Goal: Information Seeking & Learning: Check status

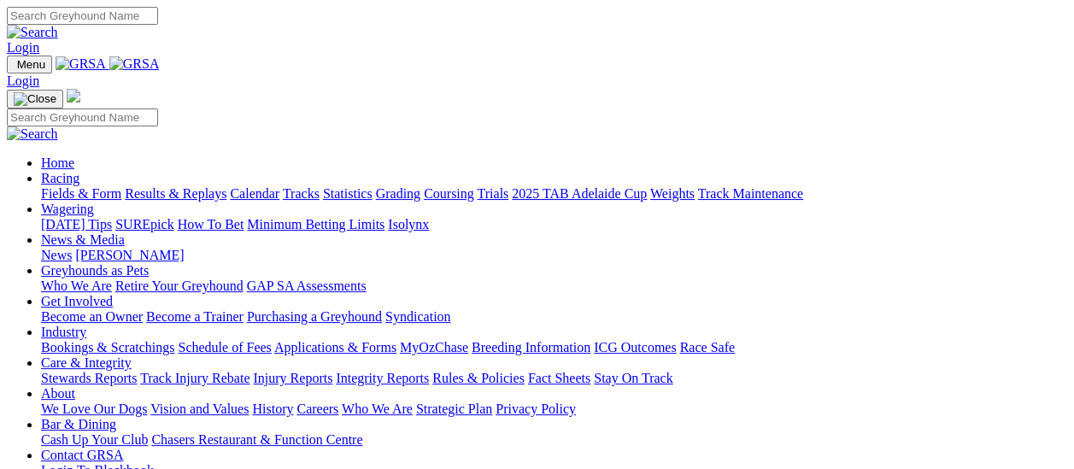
click at [197, 186] on link "Results & Replays" at bounding box center [176, 193] width 102 height 15
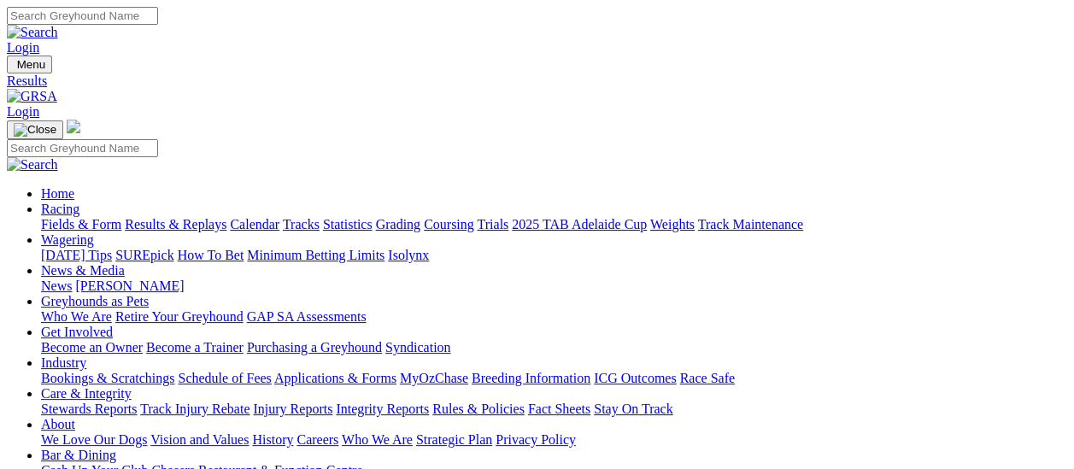
click at [72, 279] on link "News" at bounding box center [56, 286] width 31 height 15
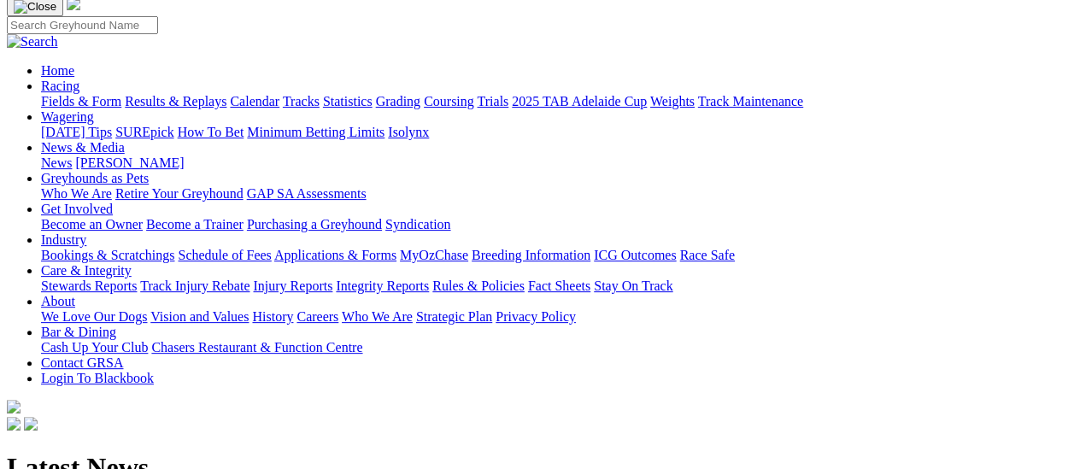
scroll to position [85, 0]
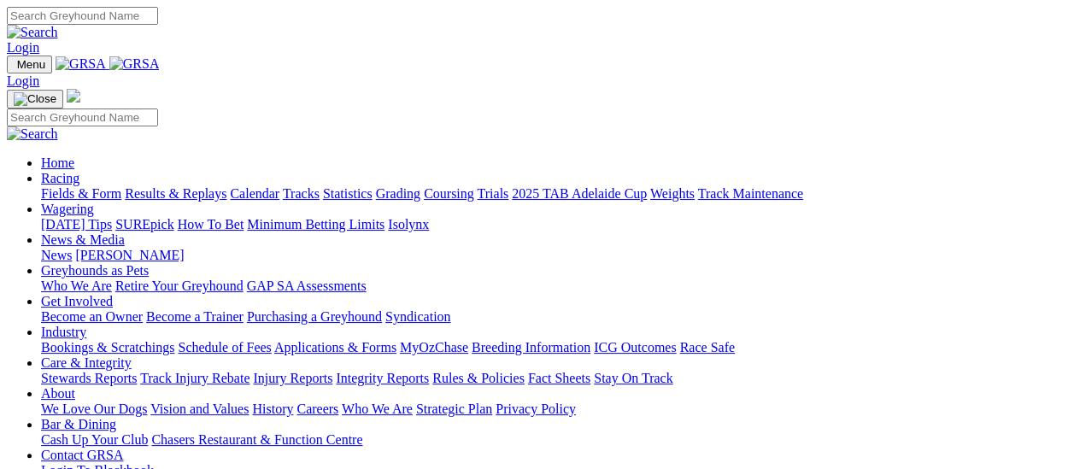
click at [188, 186] on link "Results & Replays" at bounding box center [176, 193] width 102 height 15
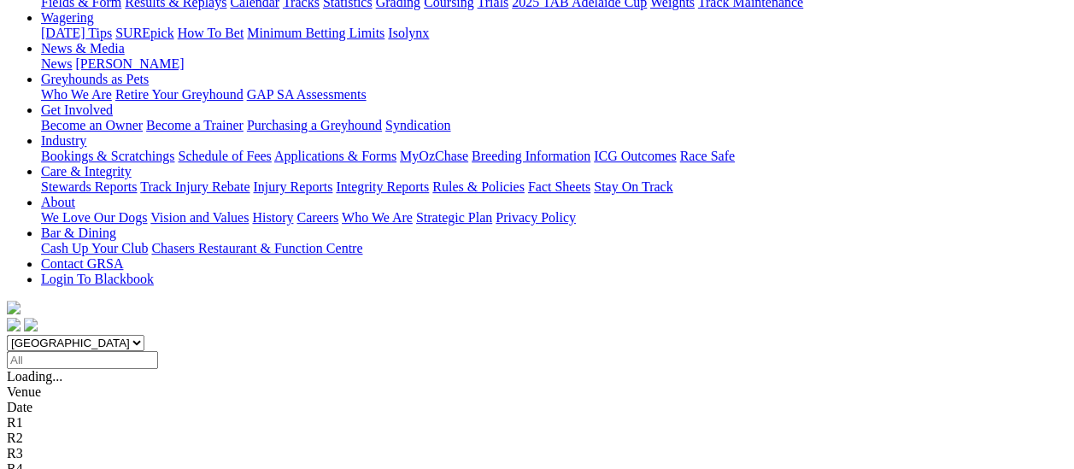
scroll to position [256, 0]
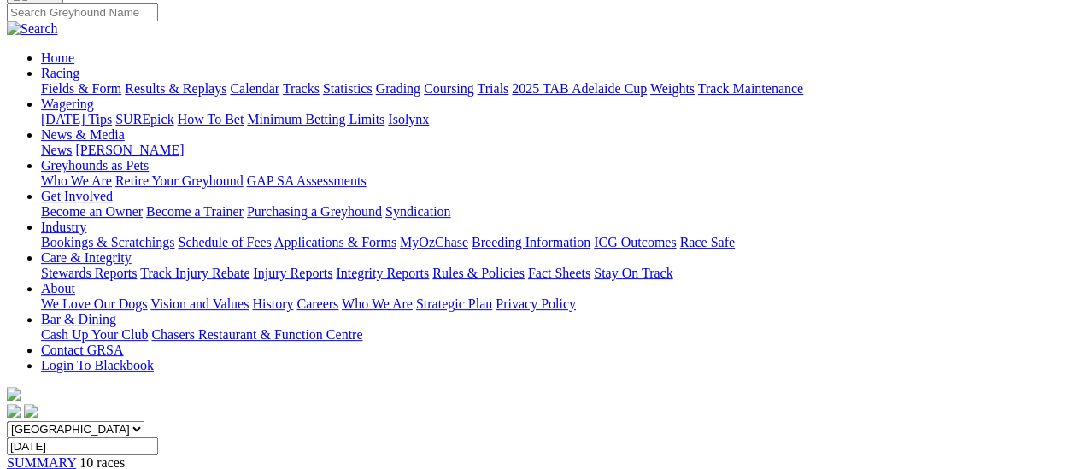
scroll to position [171, 0]
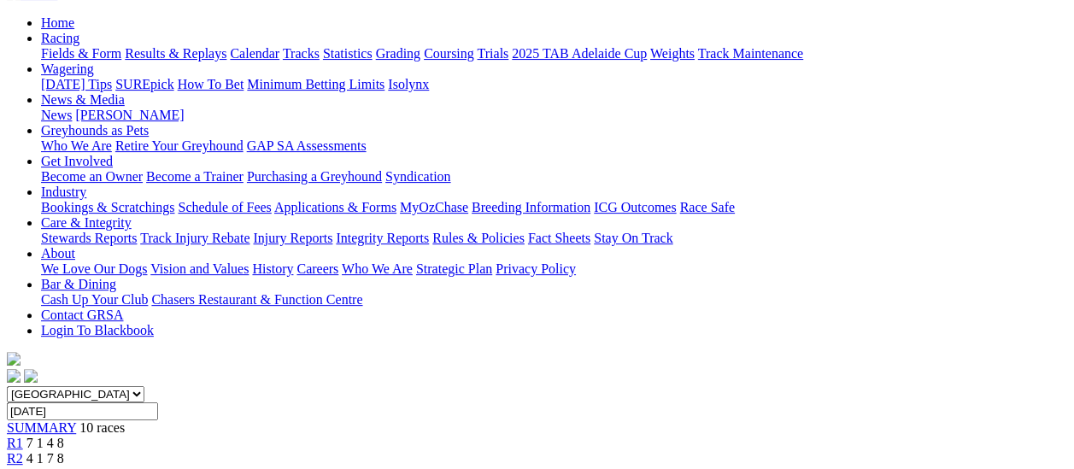
click at [23, 451] on span "R2" at bounding box center [15, 458] width 16 height 15
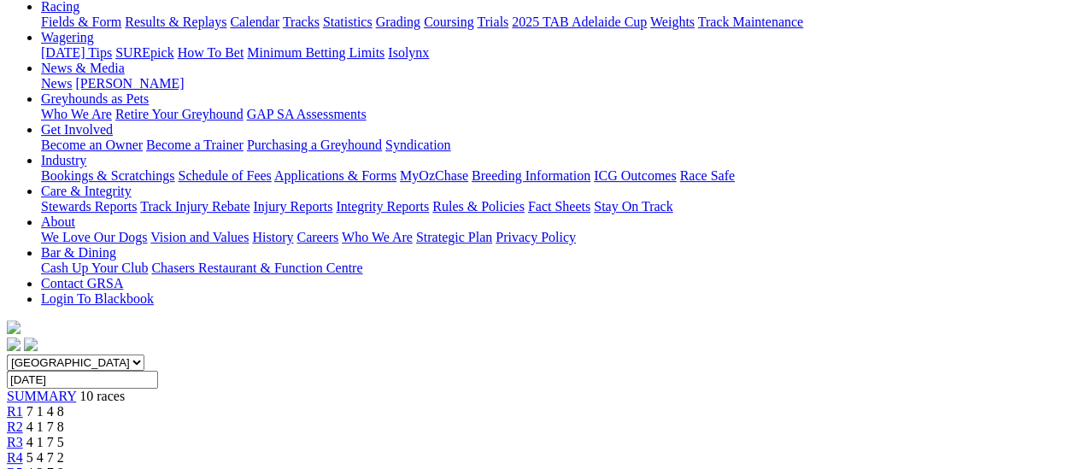
scroll to position [85, 0]
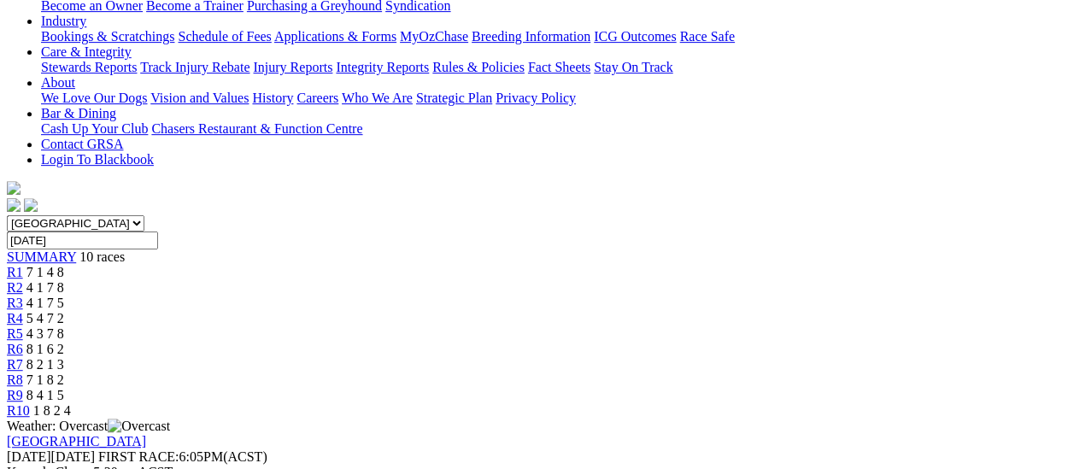
scroll to position [256, 0]
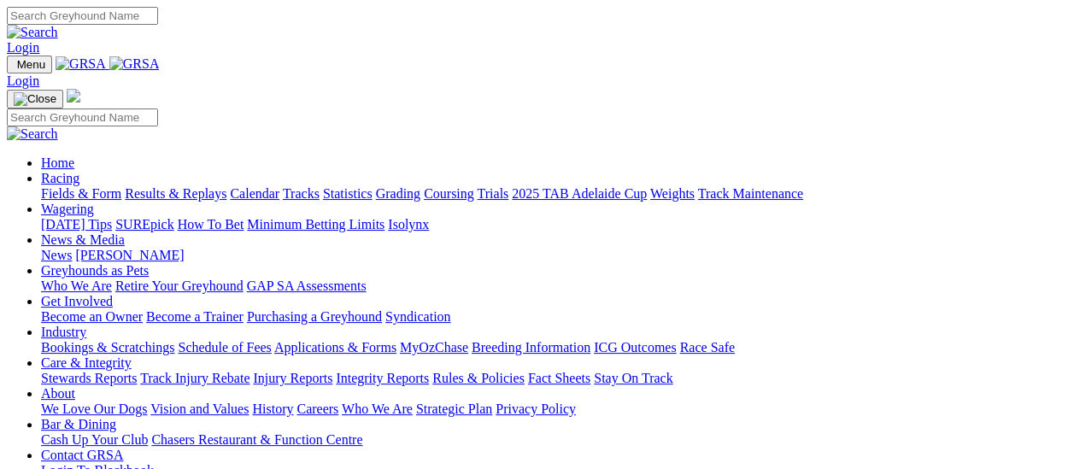
click at [89, 186] on link "Fields & Form" at bounding box center [81, 193] width 80 height 15
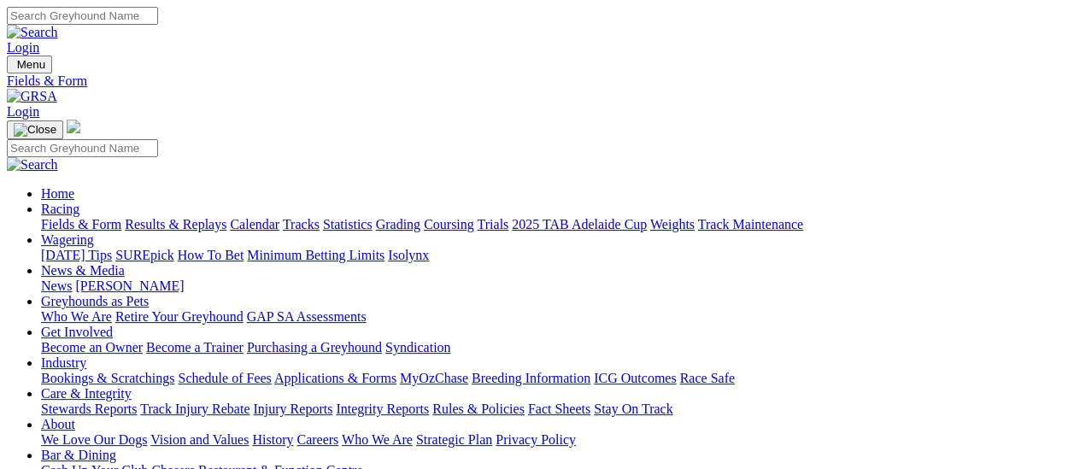
scroll to position [256, 0]
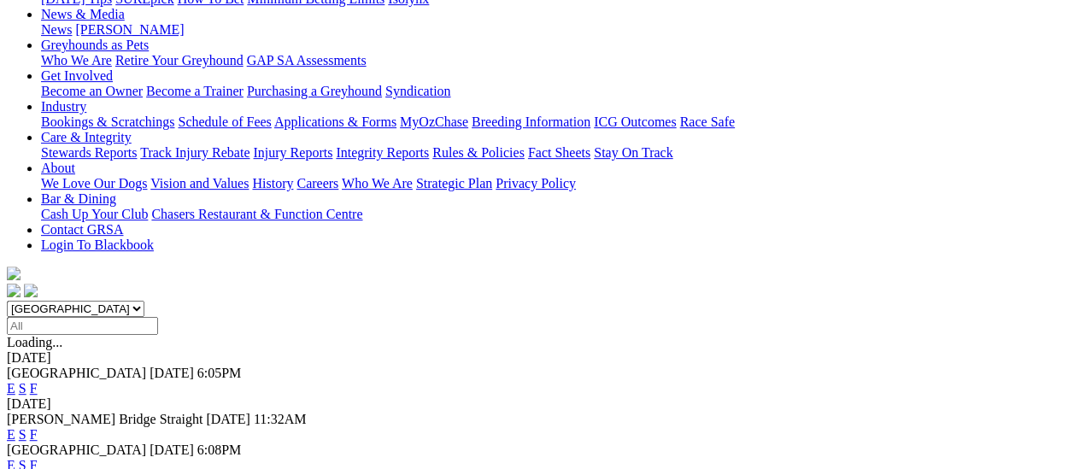
click at [38, 427] on link "F" at bounding box center [34, 434] width 8 height 15
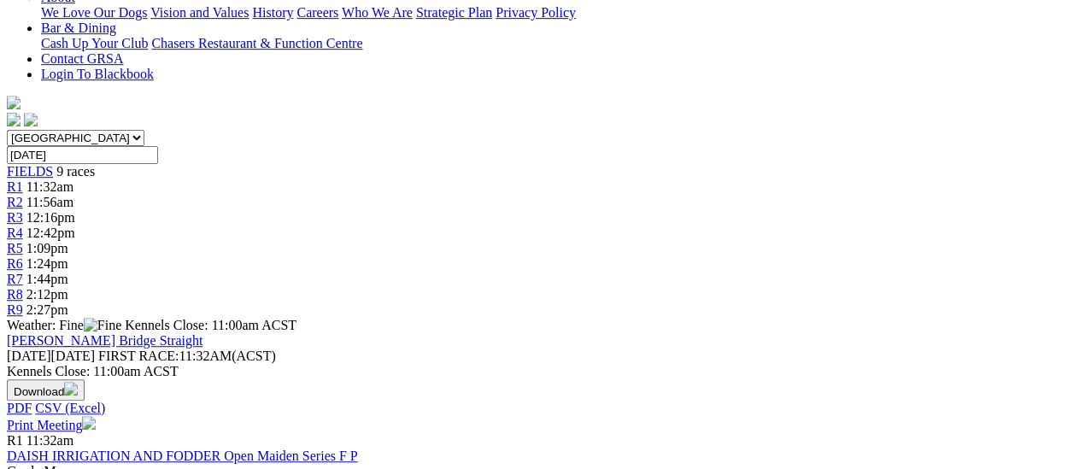
scroll to position [85, 0]
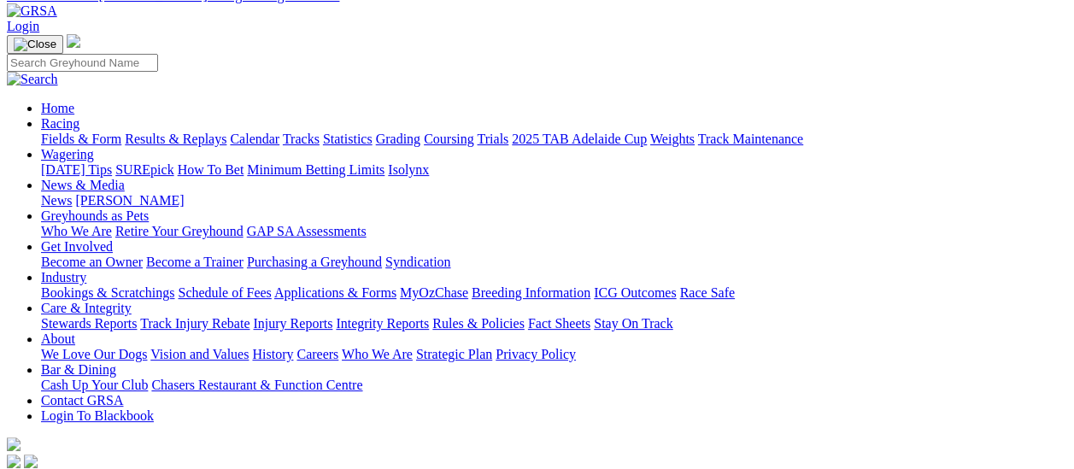
click at [42, 132] on link "Fields & Form" at bounding box center [81, 139] width 80 height 15
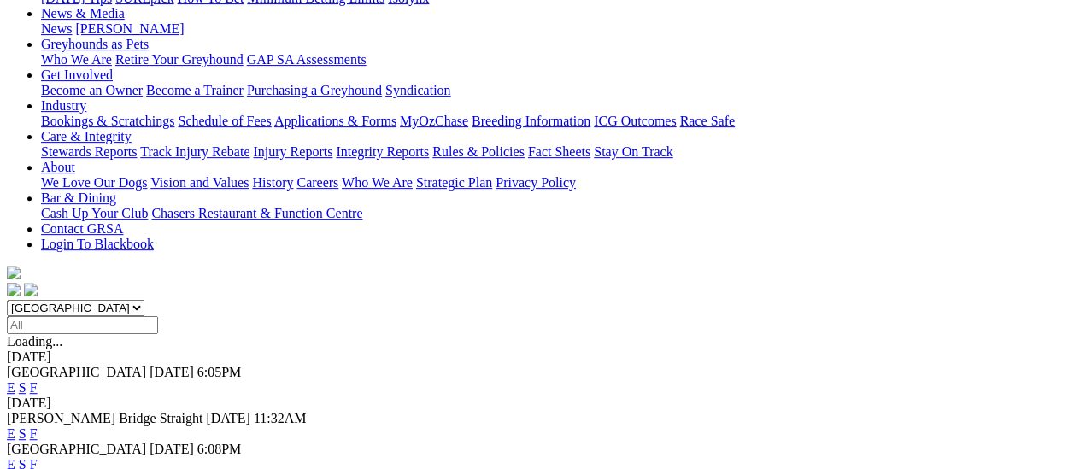
scroll to position [342, 0]
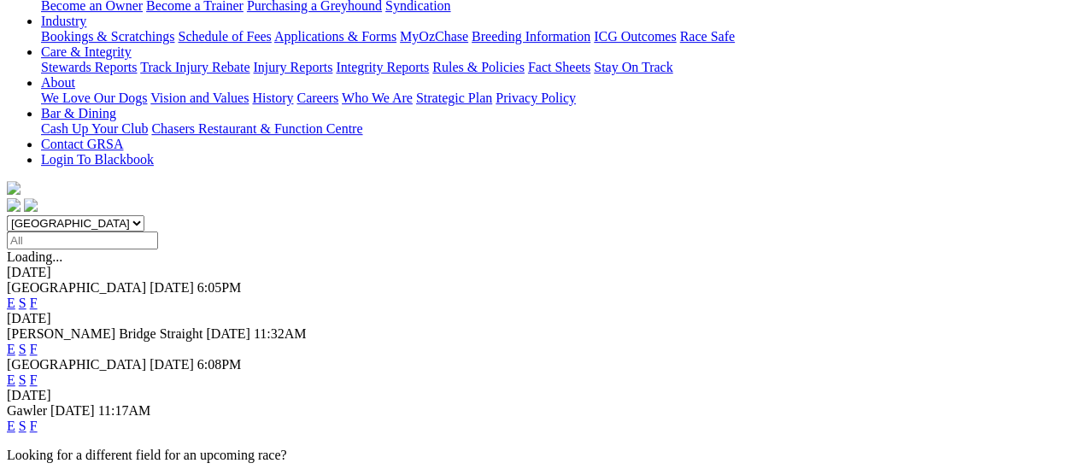
click at [38, 373] on link "F" at bounding box center [34, 380] width 8 height 15
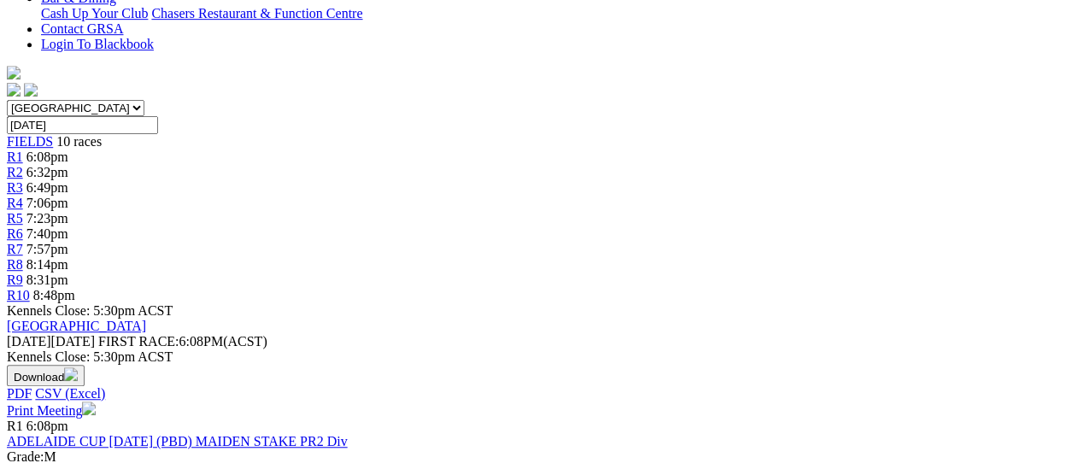
scroll to position [427, 0]
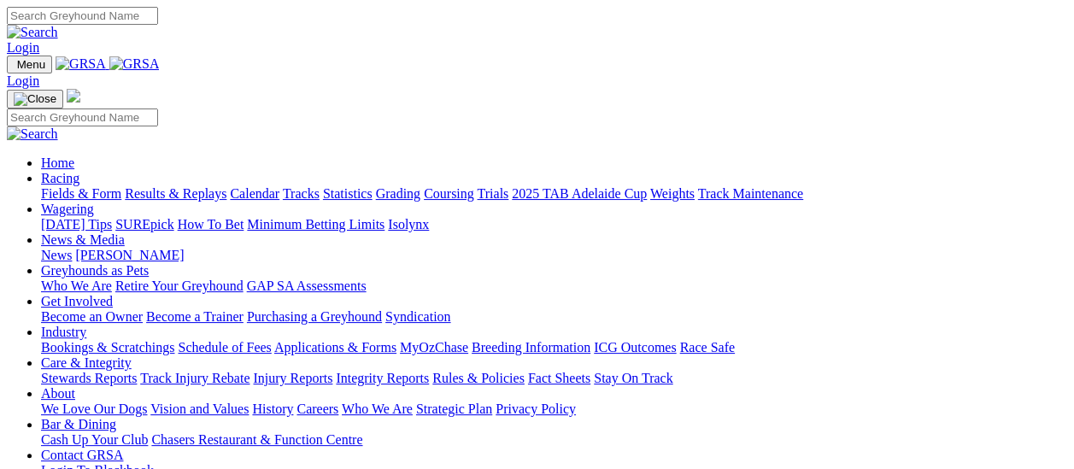
click at [189, 186] on link "Results & Replays" at bounding box center [176, 193] width 102 height 15
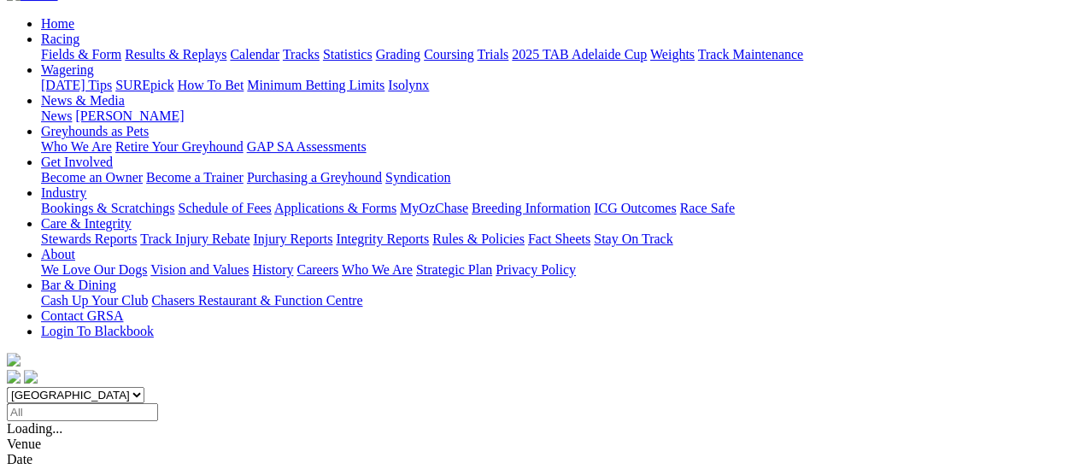
scroll to position [256, 0]
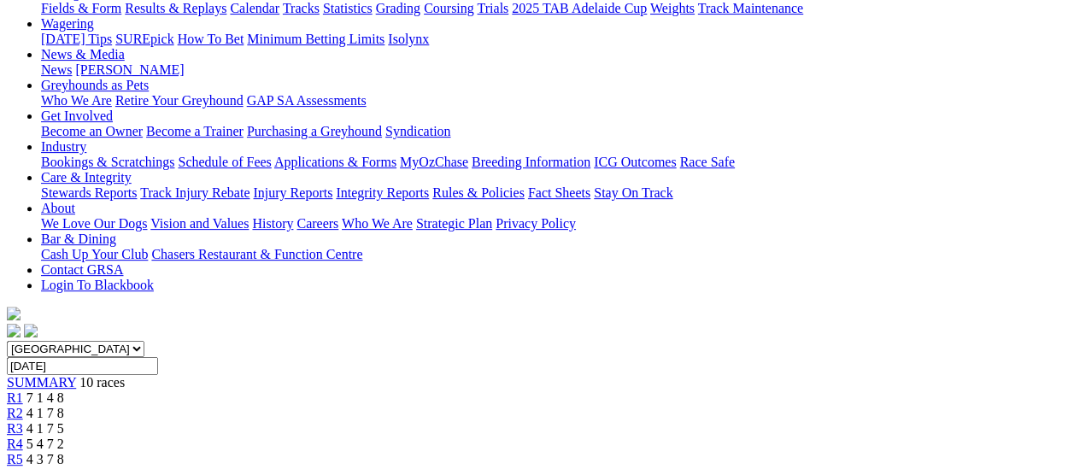
scroll to position [171, 0]
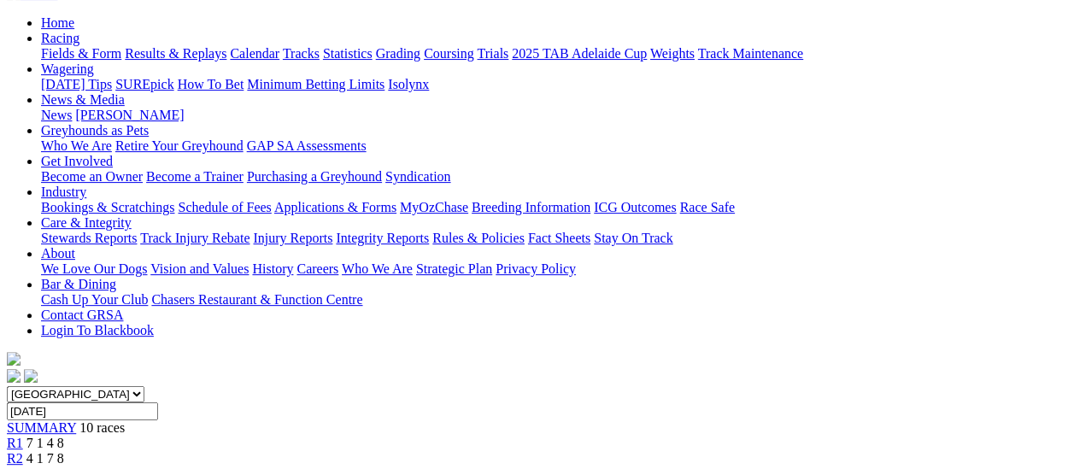
click at [23, 451] on span "R2" at bounding box center [15, 458] width 16 height 15
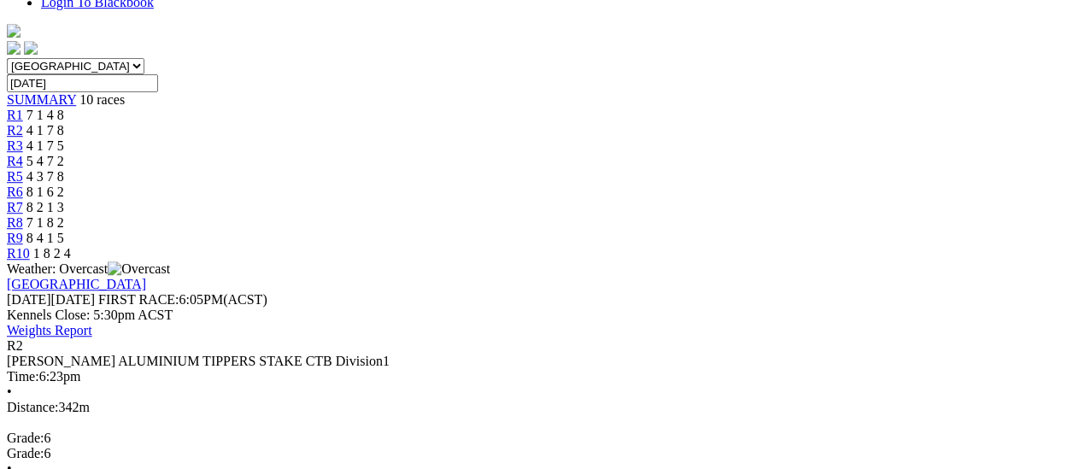
scroll to position [598, 0]
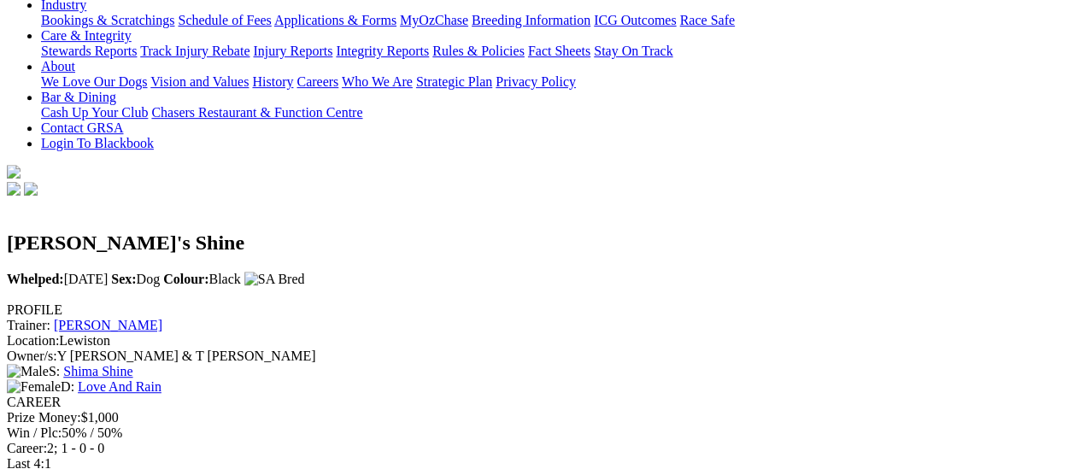
scroll to position [513, 0]
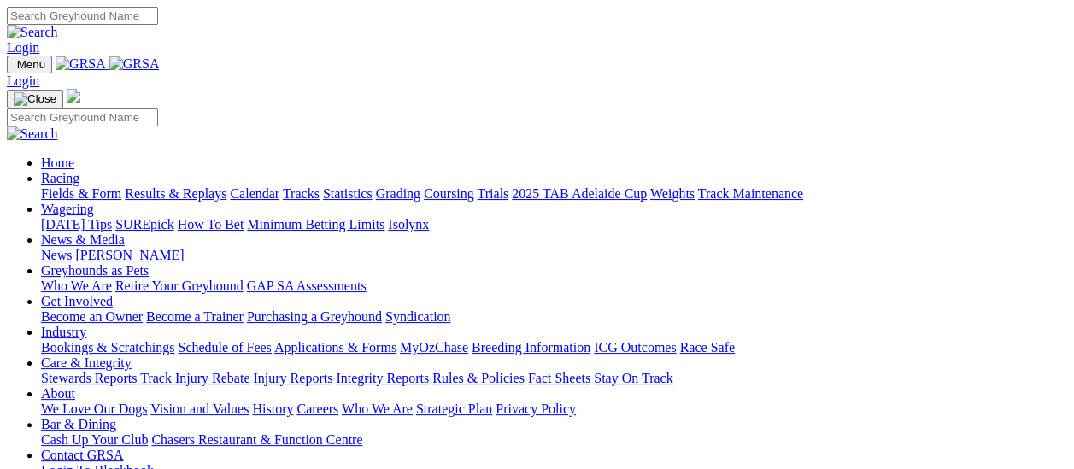
click at [97, 186] on link "Fields & Form" at bounding box center [81, 193] width 80 height 15
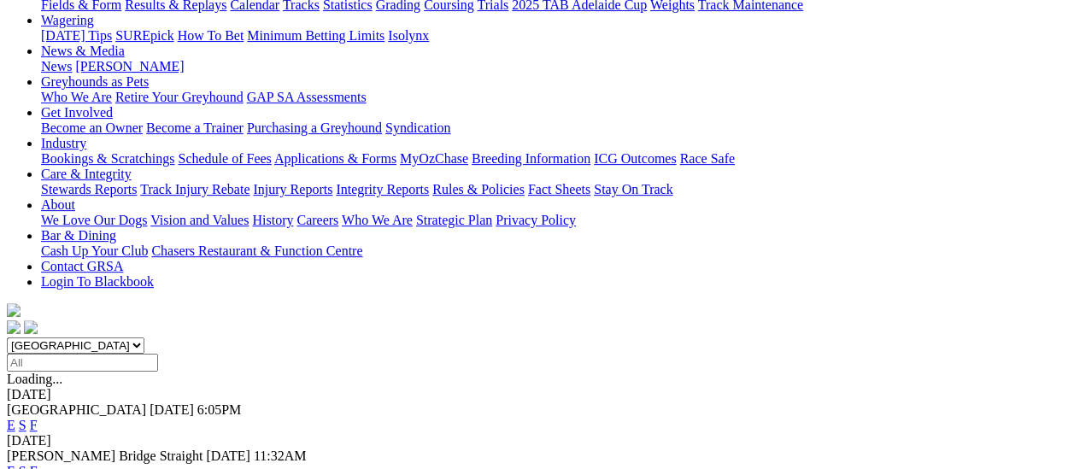
scroll to position [256, 0]
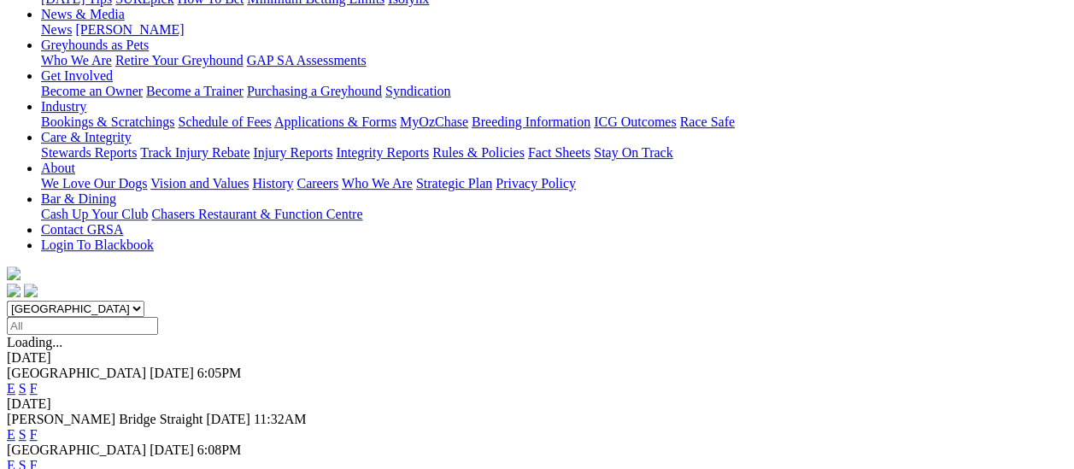
click at [38, 458] on link "F" at bounding box center [34, 465] width 8 height 15
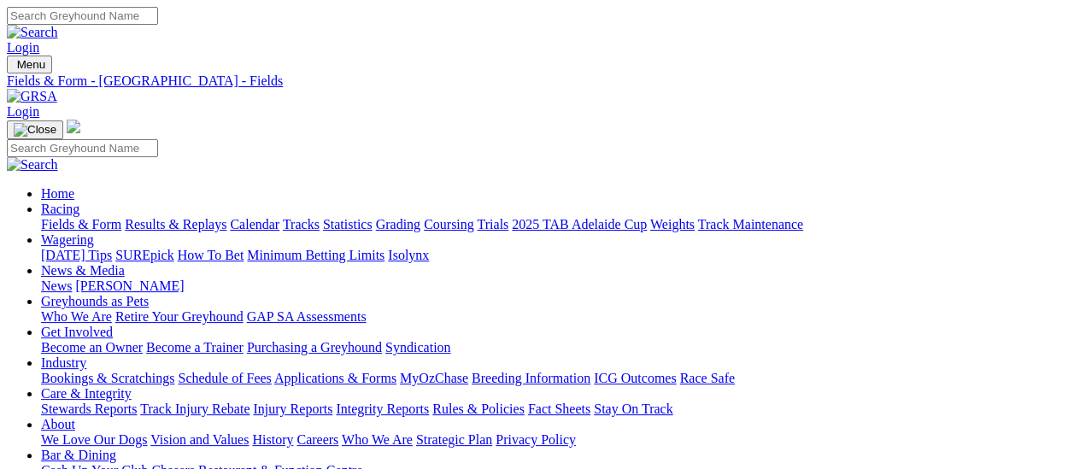
click at [85, 217] on link "Fields & Form" at bounding box center [81, 224] width 80 height 15
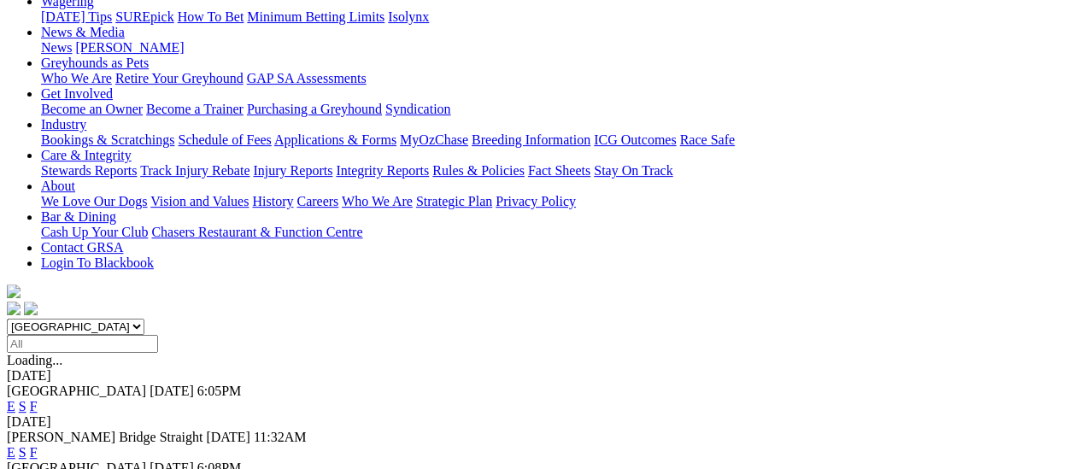
scroll to position [256, 0]
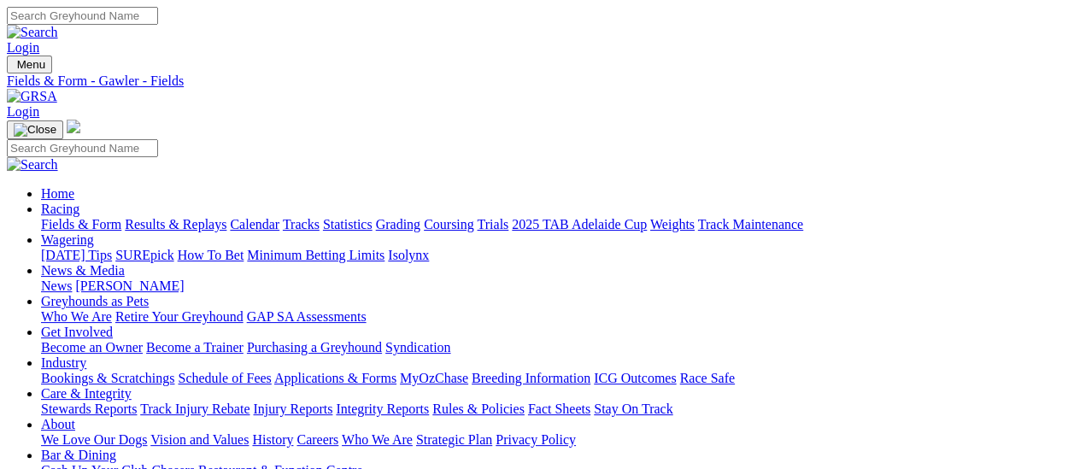
click at [41, 217] on link "Fields & Form" at bounding box center [81, 224] width 80 height 15
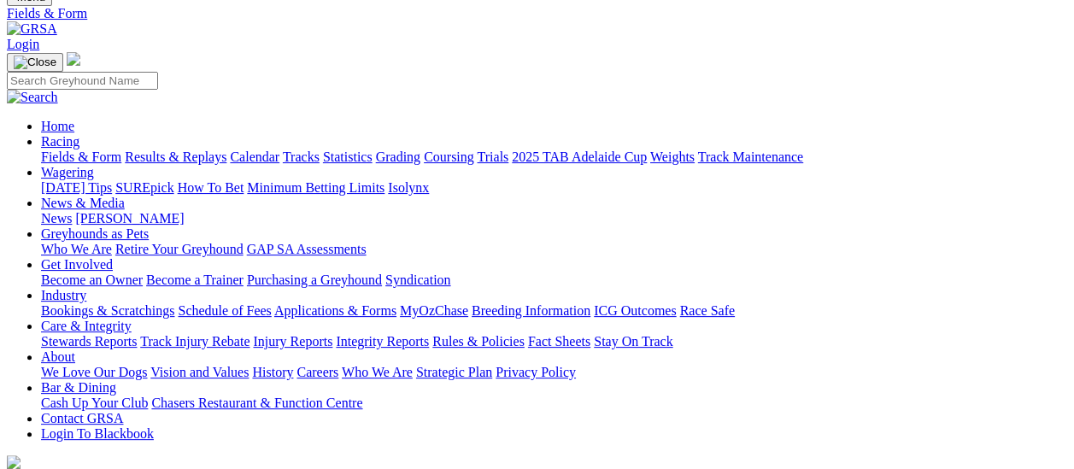
scroll to position [171, 0]
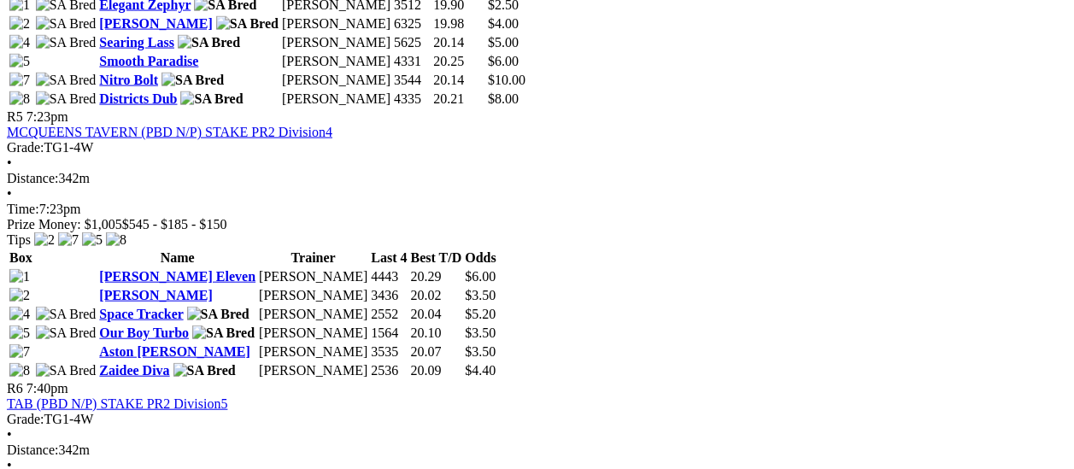
scroll to position [1880, 0]
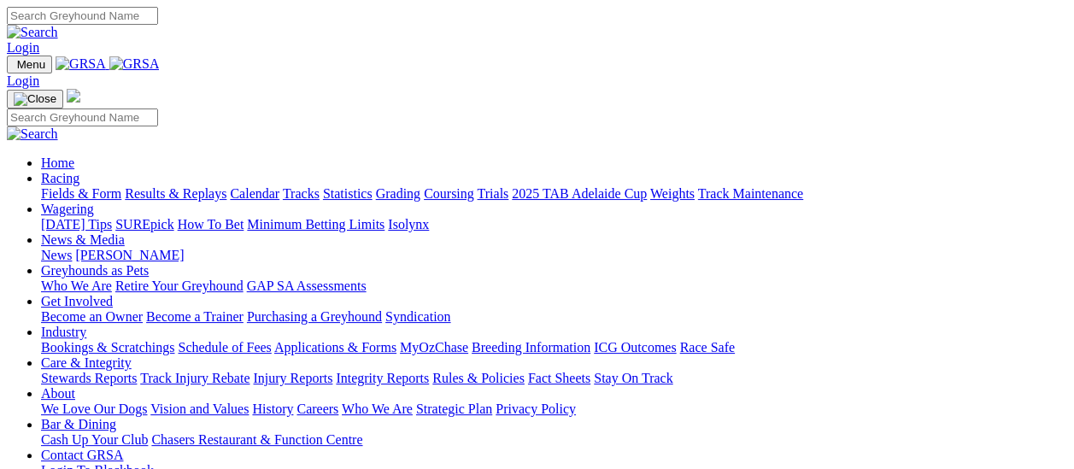
click at [197, 186] on link "Results & Replays" at bounding box center [176, 193] width 102 height 15
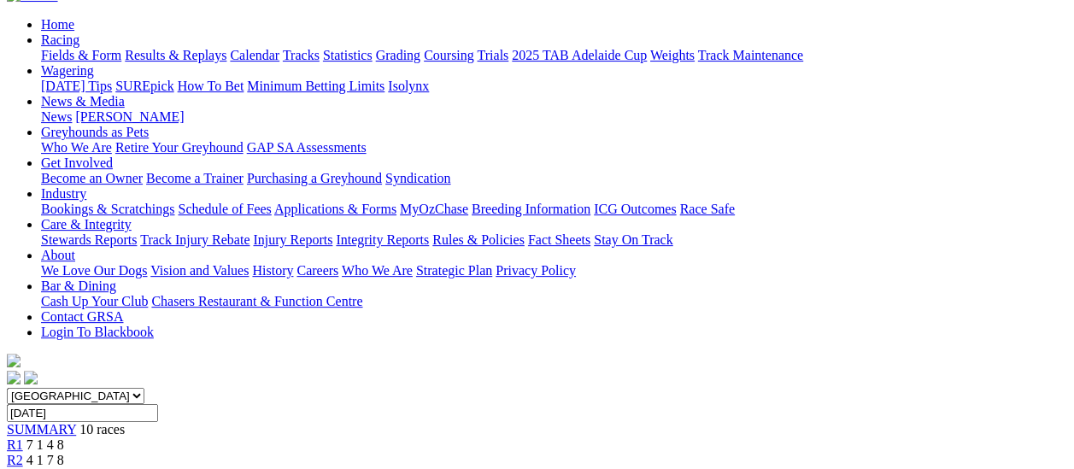
scroll to position [171, 0]
